Goal: Navigation & Orientation: Find specific page/section

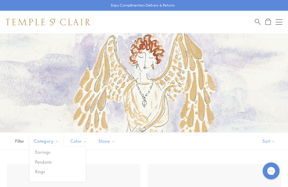
click at [56, 140] on span "Category" at bounding box center [47, 140] width 32 height 7
click at [57, 139] on span "Category" at bounding box center [47, 140] width 32 height 7
click at [57, 141] on span "Category" at bounding box center [47, 140] width 32 height 7
click at [136, 142] on div "Filter Sort Category Earrings Pendants Rings Color Gold Stone" at bounding box center [144, 141] width 288 height 18
click at [282, 21] on button "Open navigation" at bounding box center [279, 22] width 7 height 7
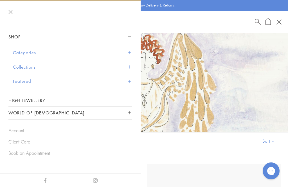
click at [32, 51] on button "Categories" at bounding box center [72, 52] width 119 height 14
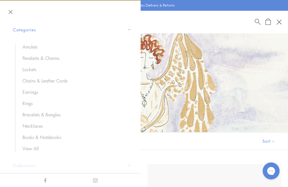
scroll to position [23, 0]
click at [33, 79] on link "Chains & Leather Cords" at bounding box center [75, 80] width 104 height 6
